Goal: Information Seeking & Learning: Learn about a topic

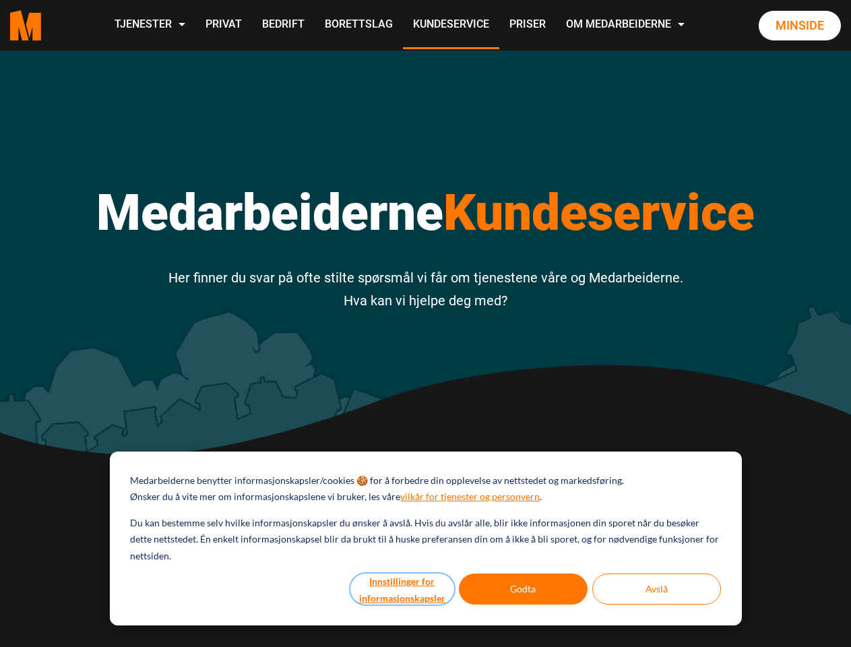
click at [403, 589] on button "Innstillinger for informasjonskapsler" at bounding box center [402, 588] width 104 height 31
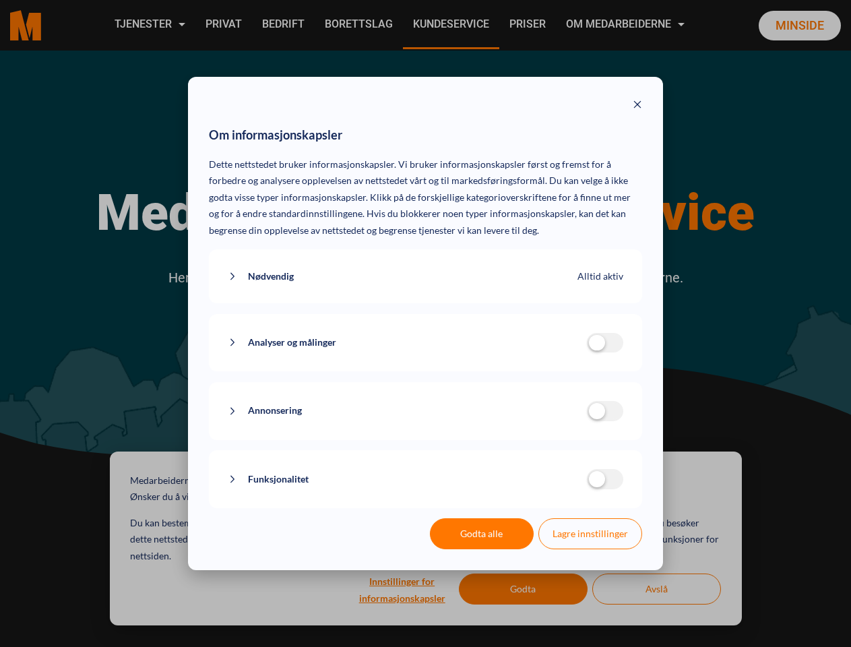
click at [524, 589] on div "Om informasjonskapsler Dette nettstedet bruker informasjonskapsler. Vi bruker i…" at bounding box center [425, 323] width 851 height 647
click at [656, 589] on div "Om informasjonskapsler Dette nettstedet bruker informasjonskapsler. Vi bruker i…" at bounding box center [425, 323] width 851 height 647
click at [149, 25] on div "Om informasjonskapsler Dette nettstedet bruker informasjonskapsler. Vi bruker i…" at bounding box center [425, 323] width 851 height 647
click at [627, 25] on div "Om informasjonskapsler Dette nettstedet bruker informasjonskapsler. Vi bruker i…" at bounding box center [425, 323] width 851 height 647
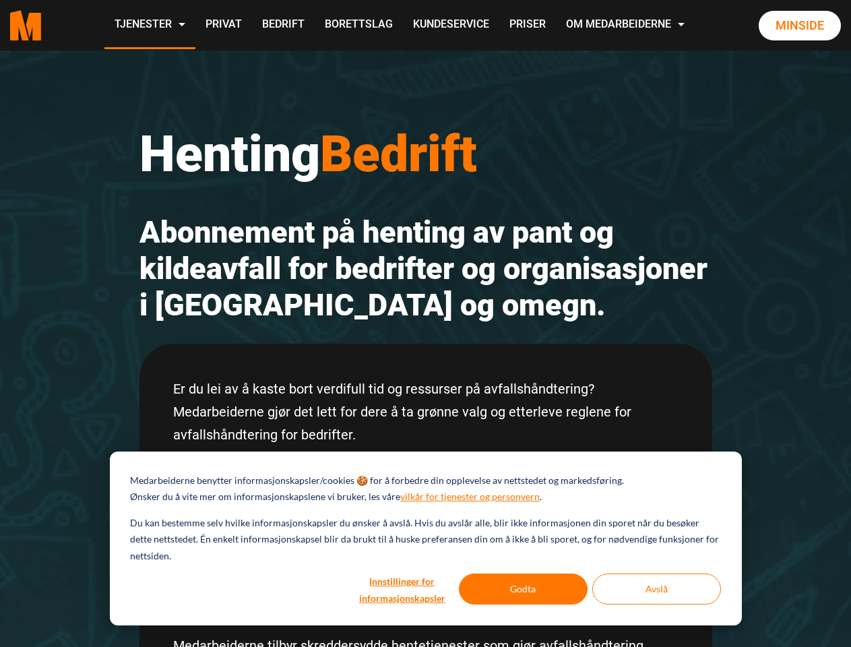
click at [425, 323] on h2 "Abonnement på henting av pant og kildeavfall for bedrifter og organisasjoner i …" at bounding box center [425, 268] width 573 height 109
click at [403, 589] on button "Innstillinger for informasjonskapsler" at bounding box center [402, 588] width 104 height 31
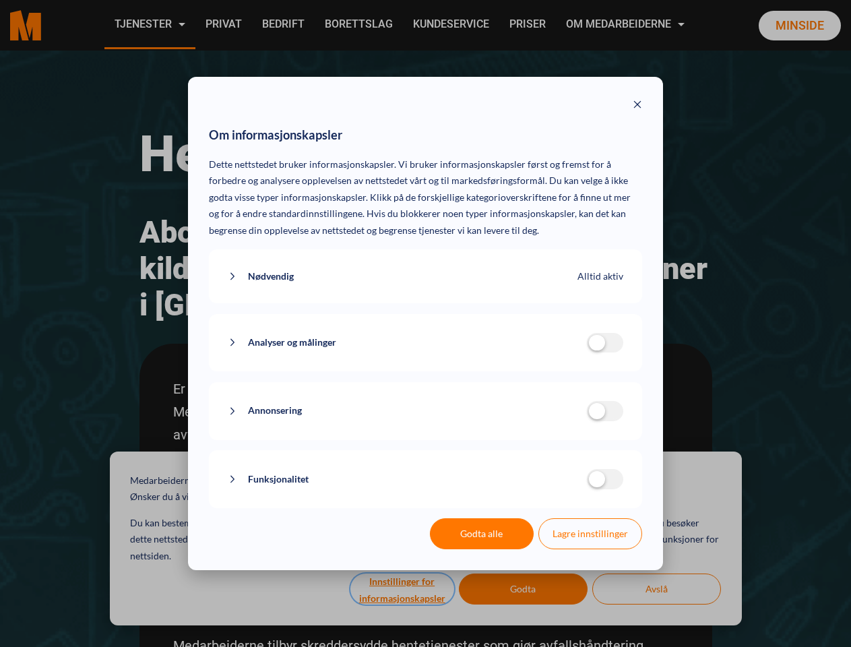
click at [524, 589] on div "Om informasjonskapsler Dette nettstedet bruker informasjonskapsler. Vi bruker i…" at bounding box center [425, 323] width 851 height 647
click at [656, 589] on div "Om informasjonskapsler Dette nettstedet bruker informasjonskapsler. Vi bruker i…" at bounding box center [425, 323] width 851 height 647
click at [149, 25] on div "Om informasjonskapsler Dette nettstedet bruker informasjonskapsler. Vi bruker i…" at bounding box center [425, 323] width 851 height 647
click at [627, 25] on div "Om informasjonskapsler Dette nettstedet bruker informasjonskapsler. Vi bruker i…" at bounding box center [425, 323] width 851 height 647
